Goal: Task Accomplishment & Management: Complete application form

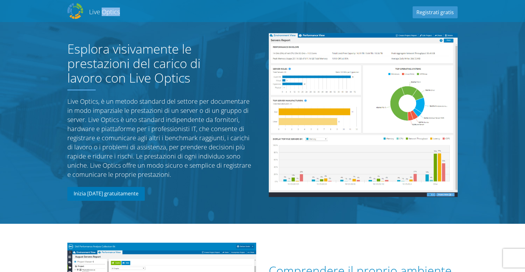
click at [88, 195] on link "Inizia [DATE] gratuitamente" at bounding box center [105, 194] width 77 height 14
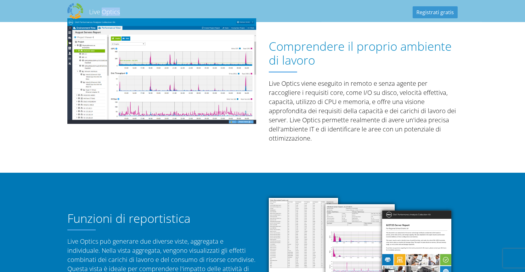
scroll to position [189, 0]
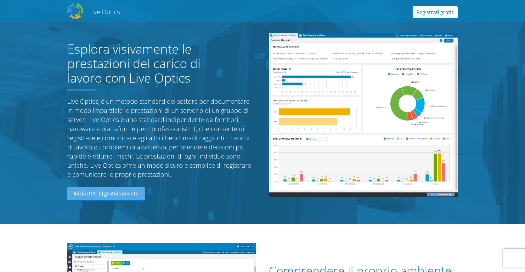
click at [444, 11] on link "Registrati gratis" at bounding box center [435, 12] width 45 height 12
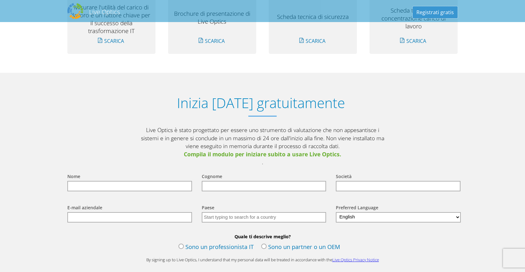
scroll to position [687, 0]
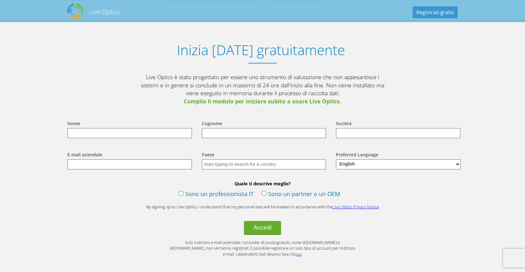
click at [182, 194] on label "Sono un professionista IT" at bounding box center [215, 193] width 75 height 9
click at [0, 0] on input "Sono un professionista IT" at bounding box center [0, 0] width 0 height 0
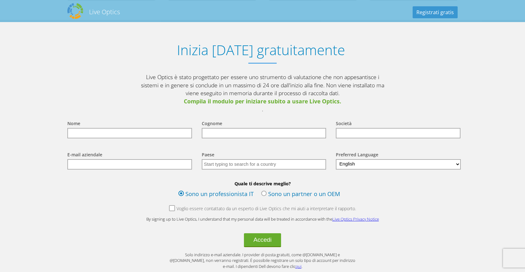
click at [99, 131] on input "text" at bounding box center [129, 133] width 125 height 10
type input "diego"
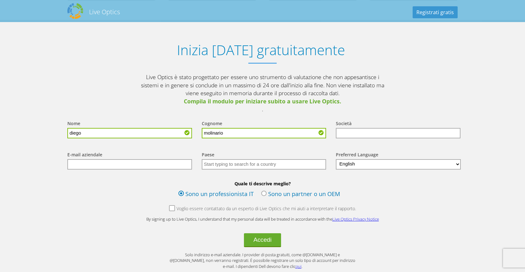
type input "[PERSON_NAME]"
type input "sinelec spa"
click at [102, 163] on input "text" at bounding box center [129, 164] width 125 height 10
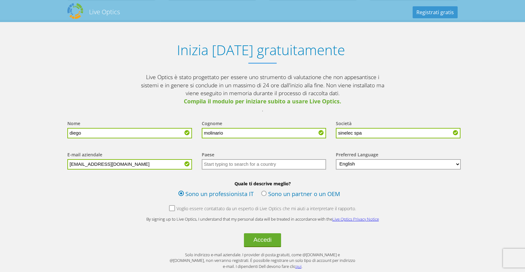
type input "[EMAIL_ADDRESS][DOMAIN_NAME]"
click at [271, 165] on input "text" at bounding box center [264, 164] width 125 height 10
type input "italy"
select select "it-IT"
click option "Italiano" at bounding box center [0, 0] width 0 height 0
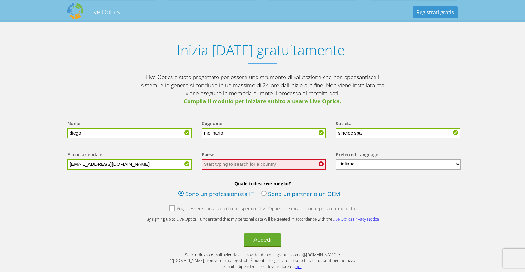
click at [272, 164] on input "text" at bounding box center [264, 164] width 125 height 10
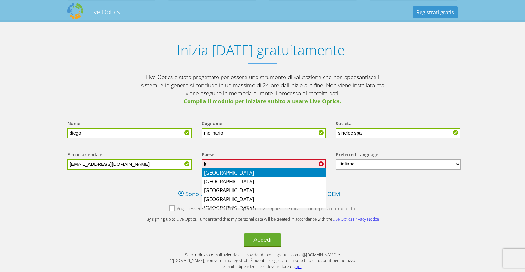
click at [271, 171] on li "[GEOGRAPHIC_DATA]" at bounding box center [264, 172] width 124 height 9
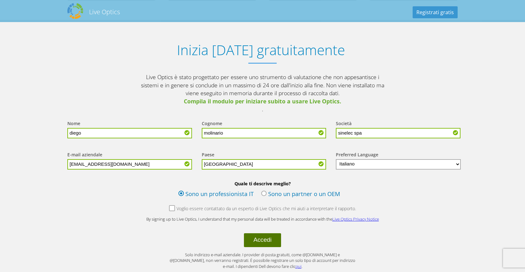
type input "[GEOGRAPHIC_DATA]"
drag, startPoint x: 261, startPoint y: 241, endPoint x: 275, endPoint y: 239, distance: 14.0
click at [261, 241] on button "Accedi" at bounding box center [262, 240] width 37 height 14
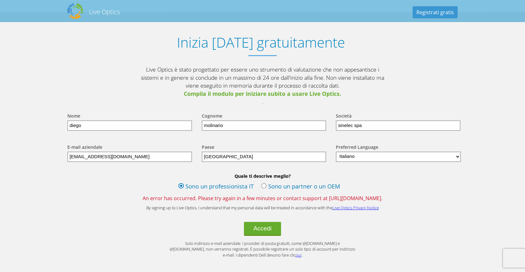
scroll to position [698, 0]
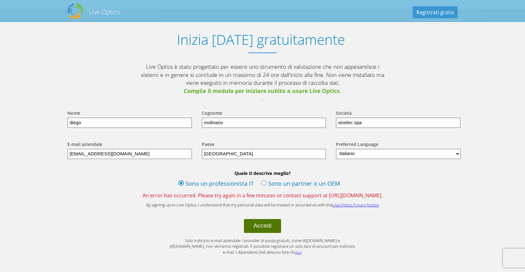
click at [262, 225] on button "Accedi" at bounding box center [262, 226] width 37 height 14
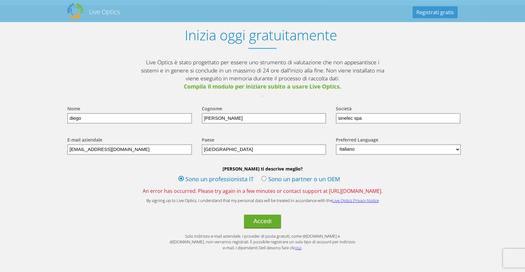
scroll to position [731, 0]
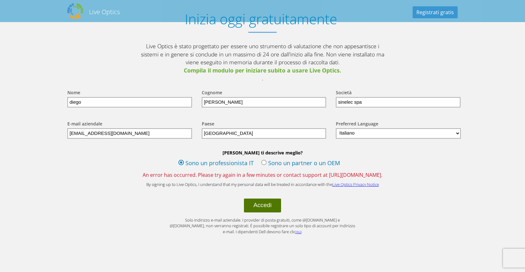
click at [258, 198] on button "Accedi" at bounding box center [262, 205] width 37 height 14
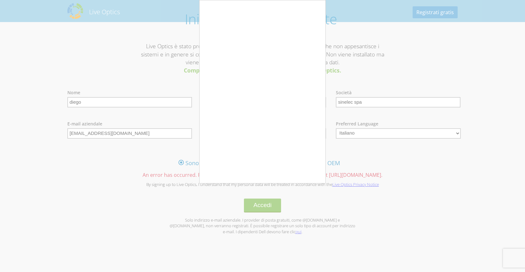
click at [395, 44] on div at bounding box center [262, 136] width 525 height 272
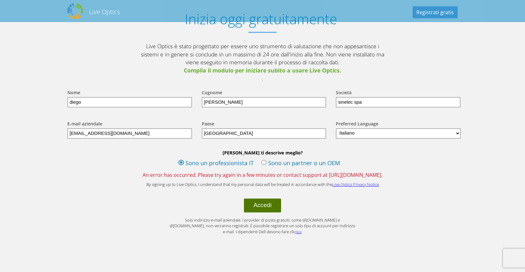
click at [266, 198] on button "Accedi" at bounding box center [262, 205] width 37 height 14
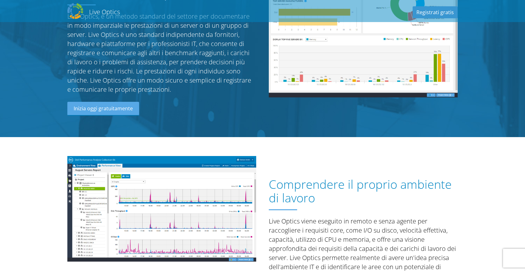
scroll to position [0, 0]
